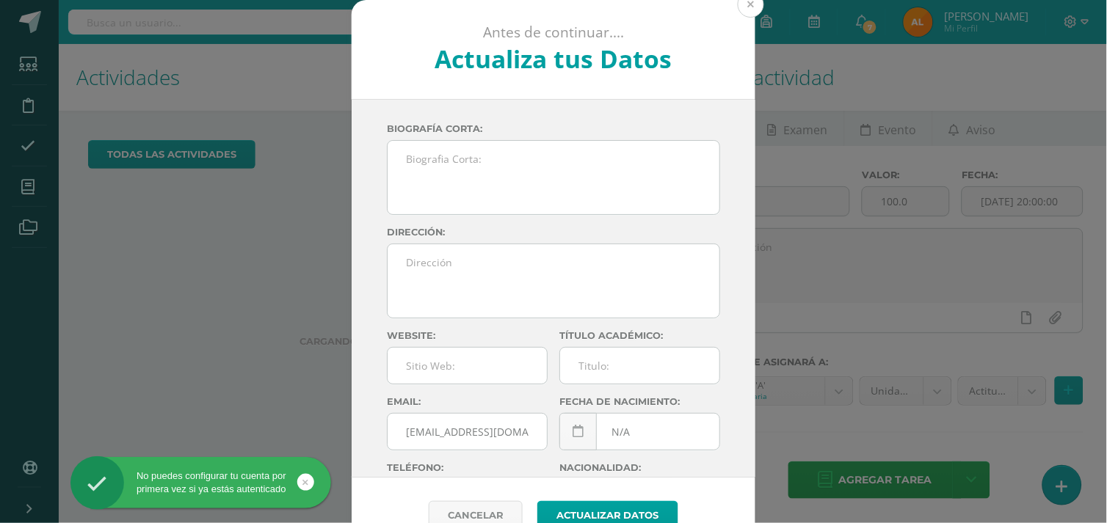
click at [740, 12] on button at bounding box center [751, 4] width 26 height 26
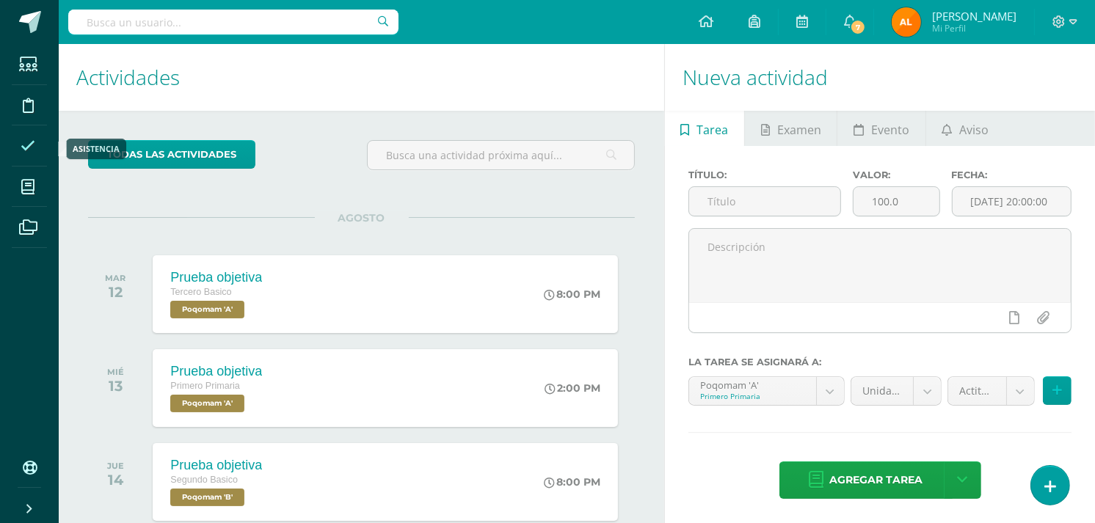
click at [30, 151] on icon at bounding box center [28, 146] width 15 height 15
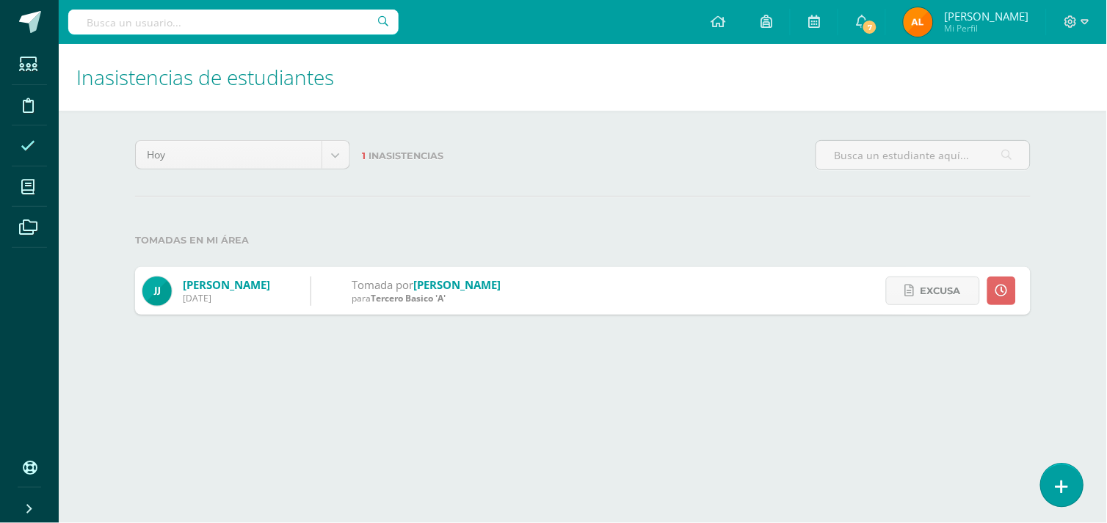
click at [1072, 483] on link at bounding box center [1062, 485] width 42 height 43
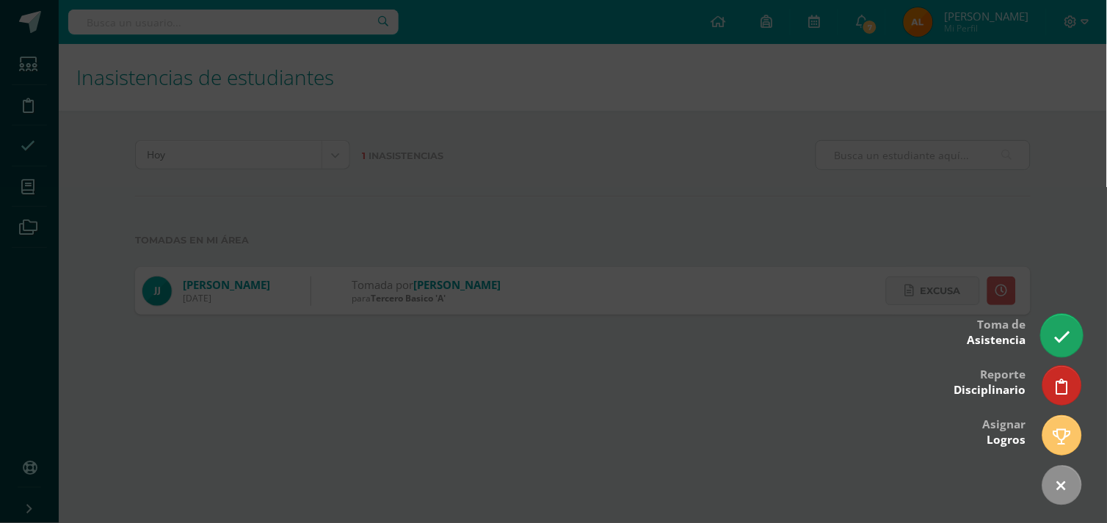
click at [1054, 321] on link at bounding box center [1062, 335] width 42 height 43
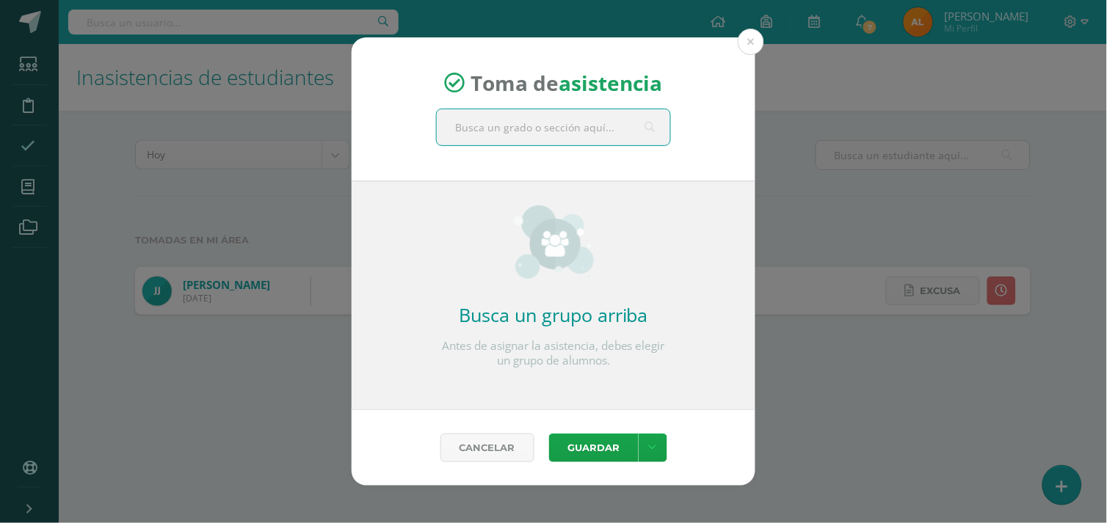
click at [576, 137] on input "text" at bounding box center [553, 127] width 233 height 36
type input "segund"
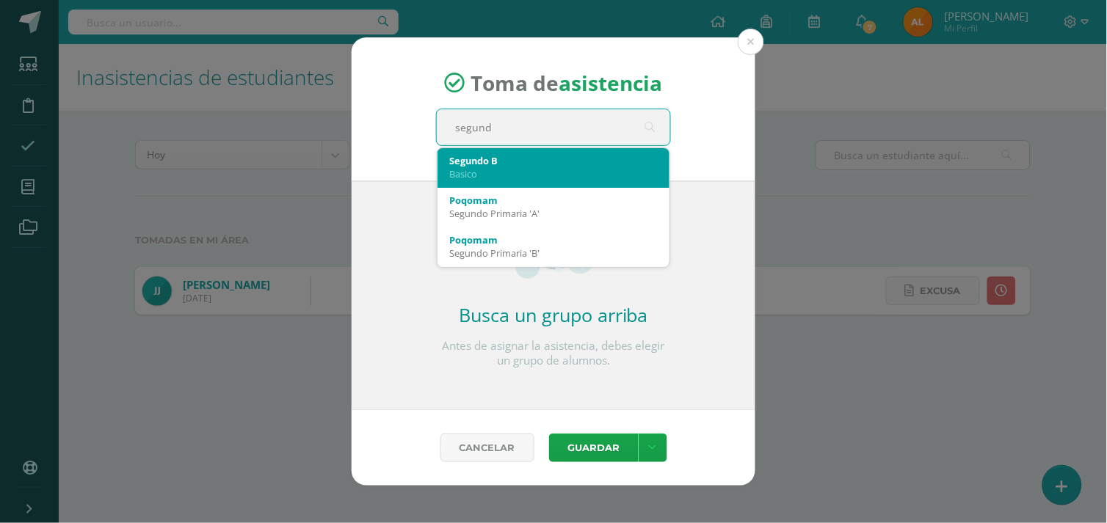
click at [509, 182] on div "Segundo B Basico" at bounding box center [553, 167] width 208 height 38
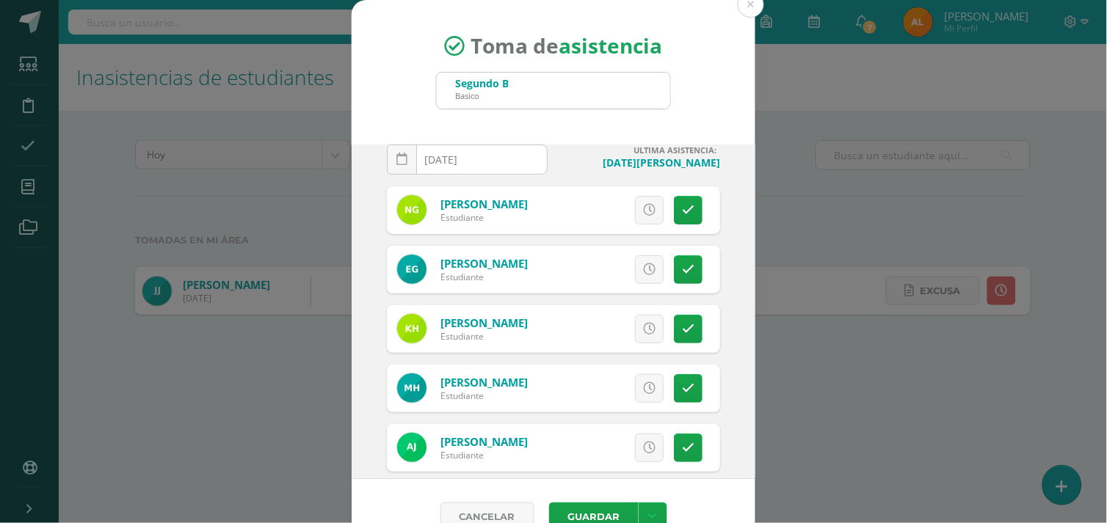
scroll to position [34, 0]
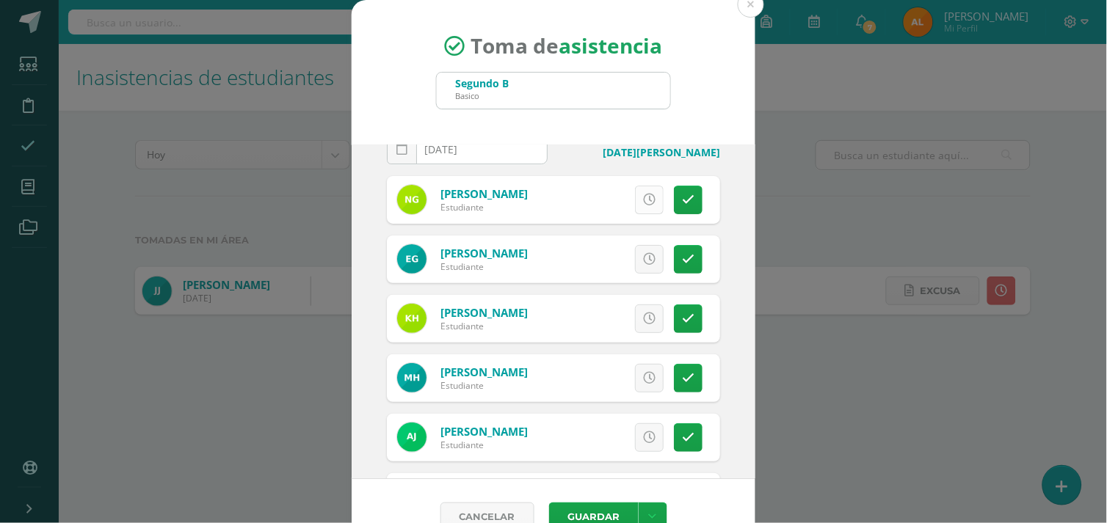
click at [643, 195] on icon at bounding box center [649, 200] width 12 height 12
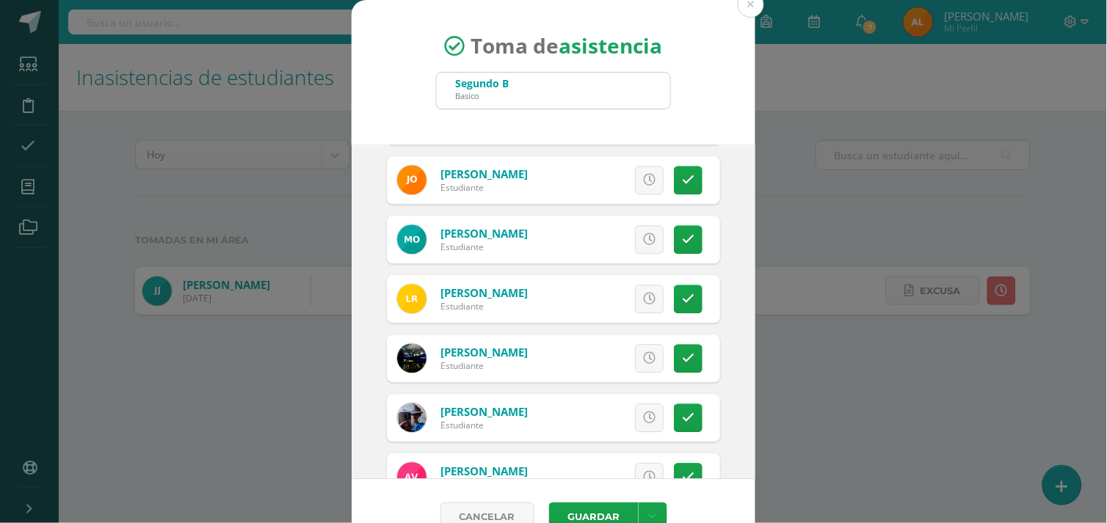
scroll to position [932, 0]
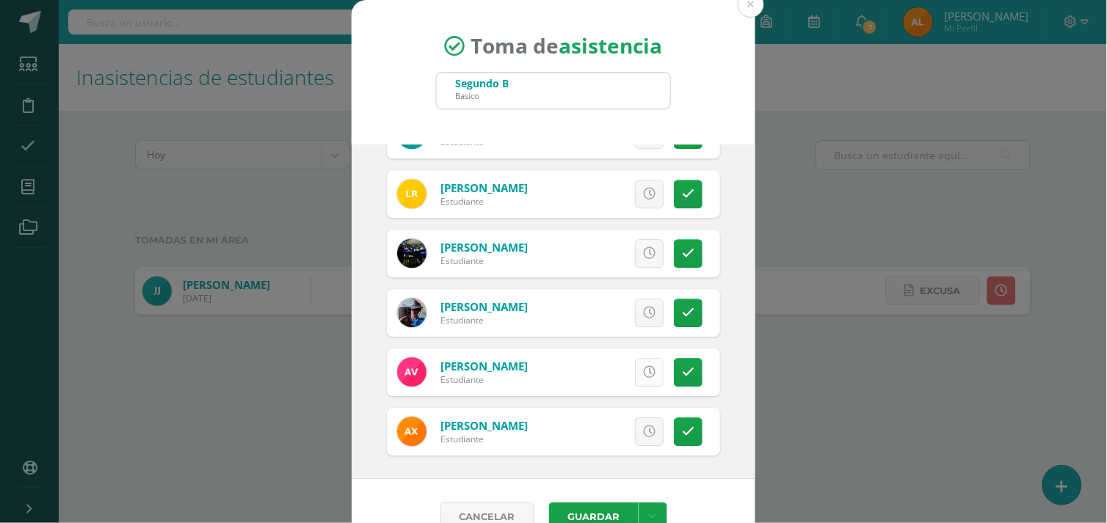
click at [643, 378] on icon at bounding box center [649, 372] width 12 height 12
click at [591, 508] on button "Guardar" at bounding box center [594, 517] width 90 height 29
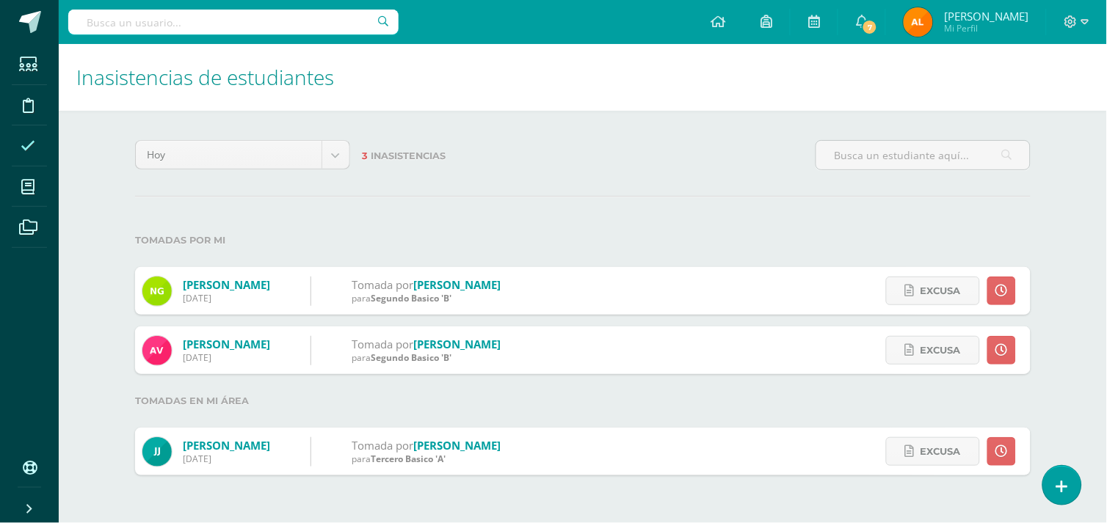
click at [1088, 240] on div "Inasistencias de estudiantes Hoy Hoy Esta semana Este mes Este ciclo 3 Inasiste…" at bounding box center [583, 274] width 1048 height 461
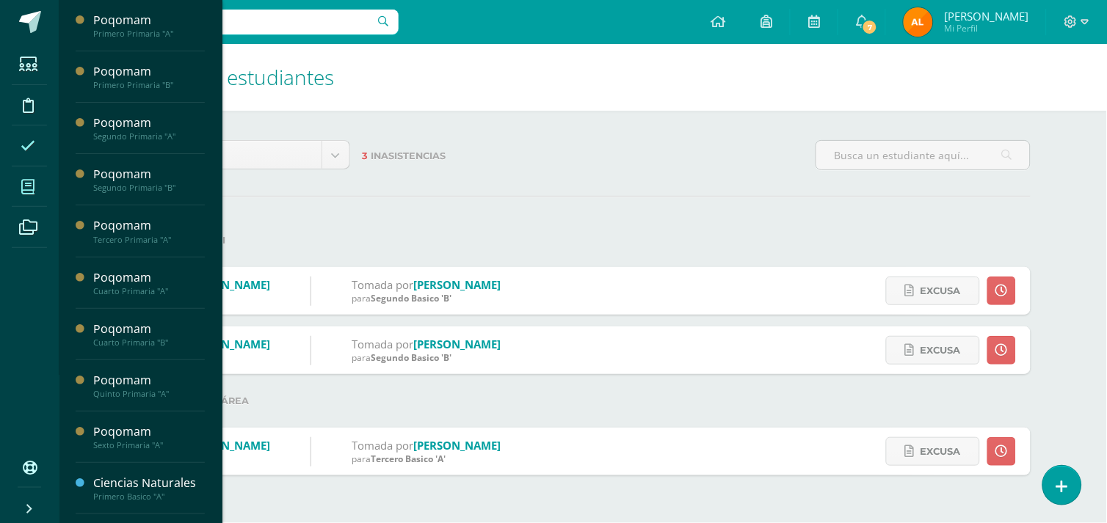
click at [32, 186] on icon at bounding box center [27, 187] width 13 height 15
